Goal: Information Seeking & Learning: Learn about a topic

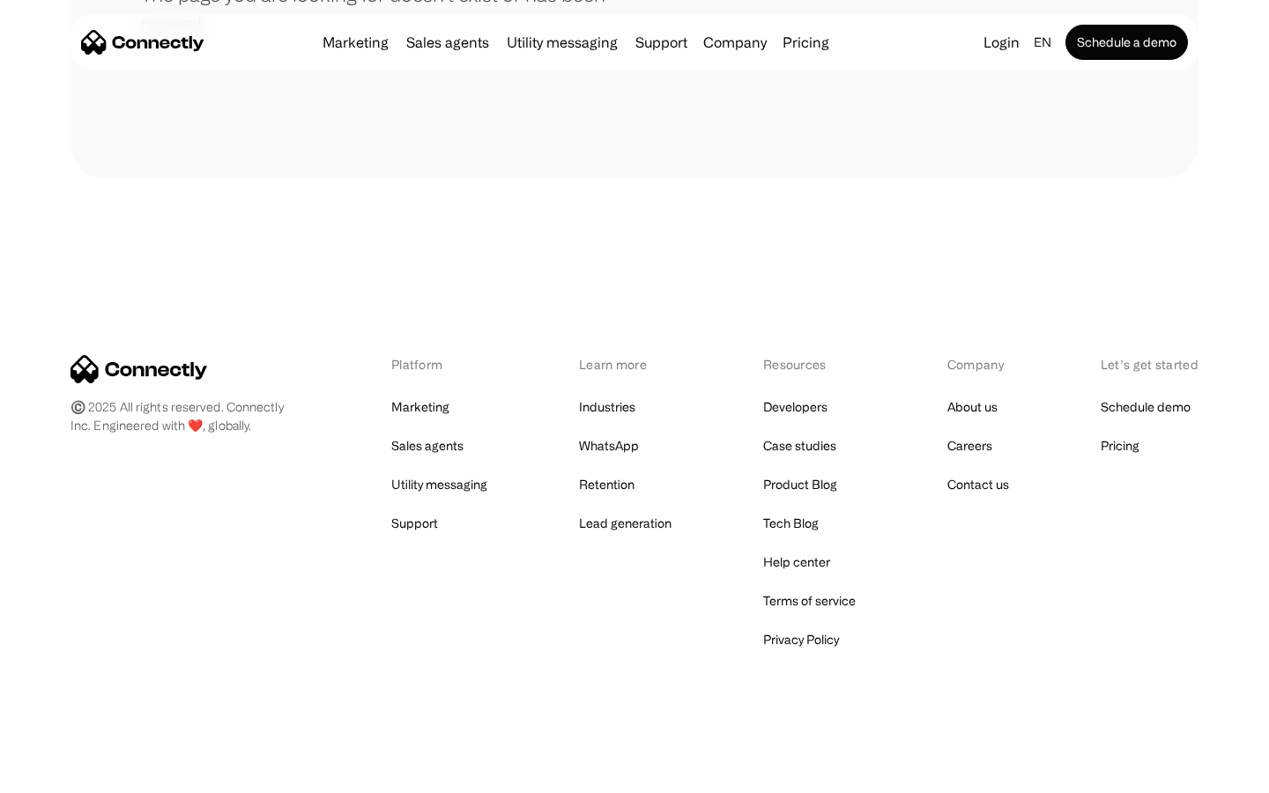
scroll to position [322, 0]
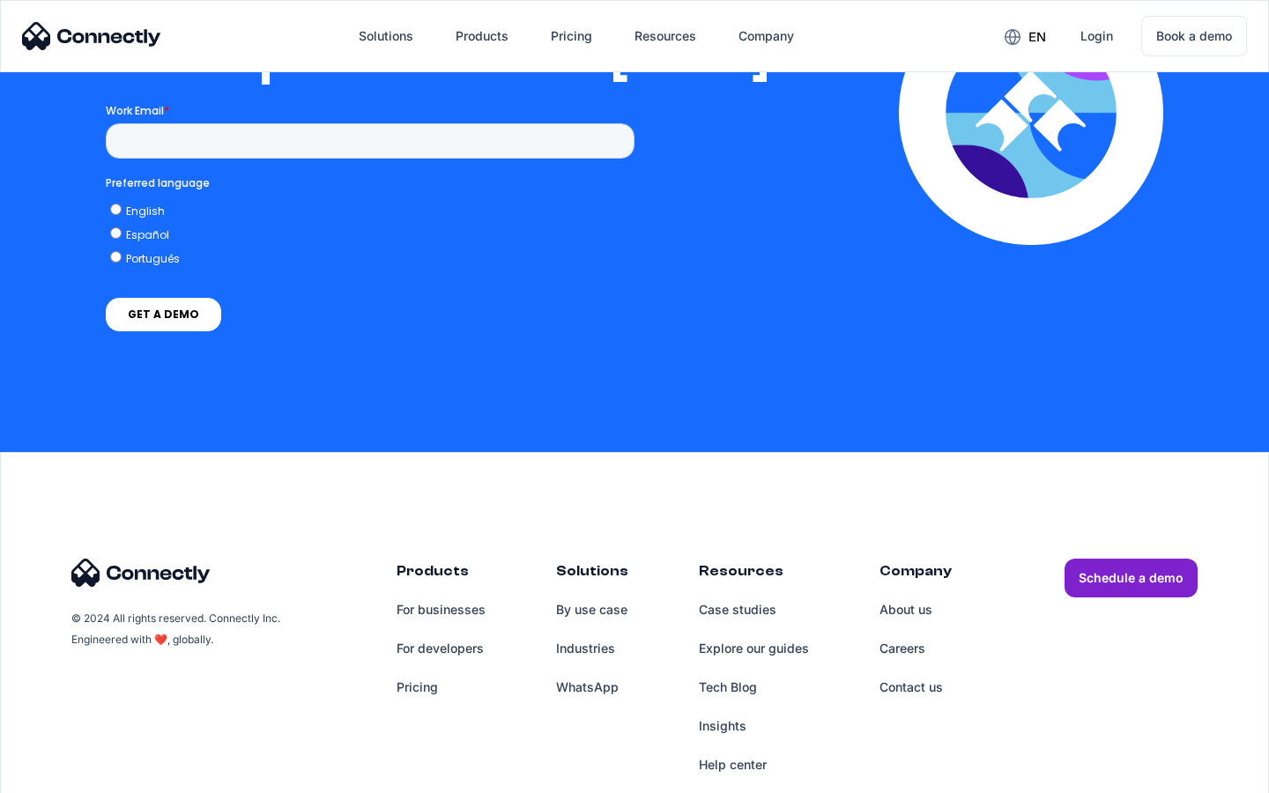
scroll to position [3585, 0]
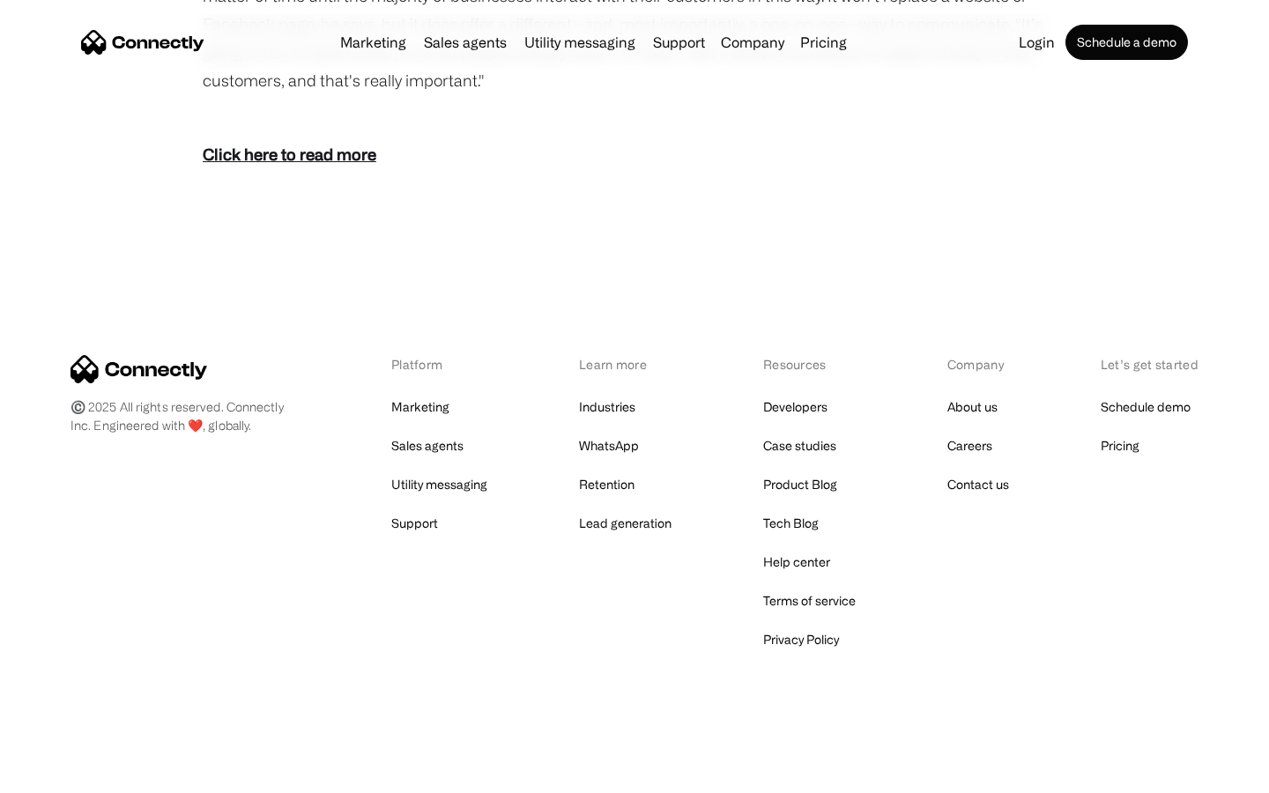
scroll to position [2542, 0]
